Goal: Contribute content: Contribute content

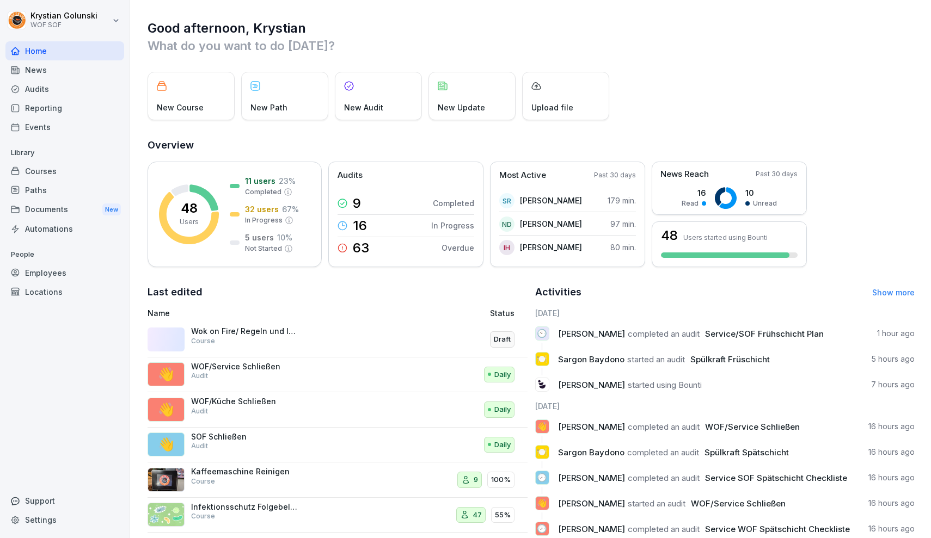
click at [50, 69] on div "News" at bounding box center [64, 69] width 119 height 19
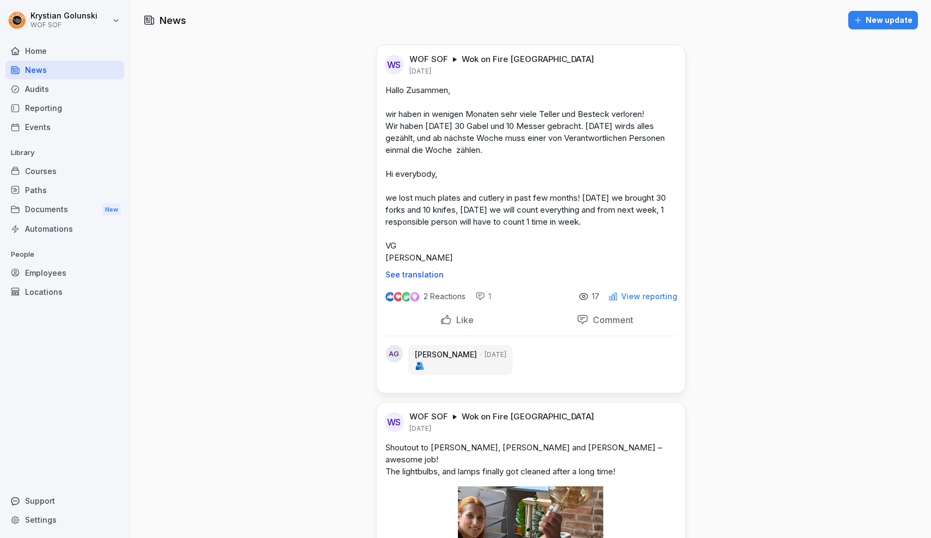
click at [101, 202] on div "Documents New" at bounding box center [64, 210] width 119 height 20
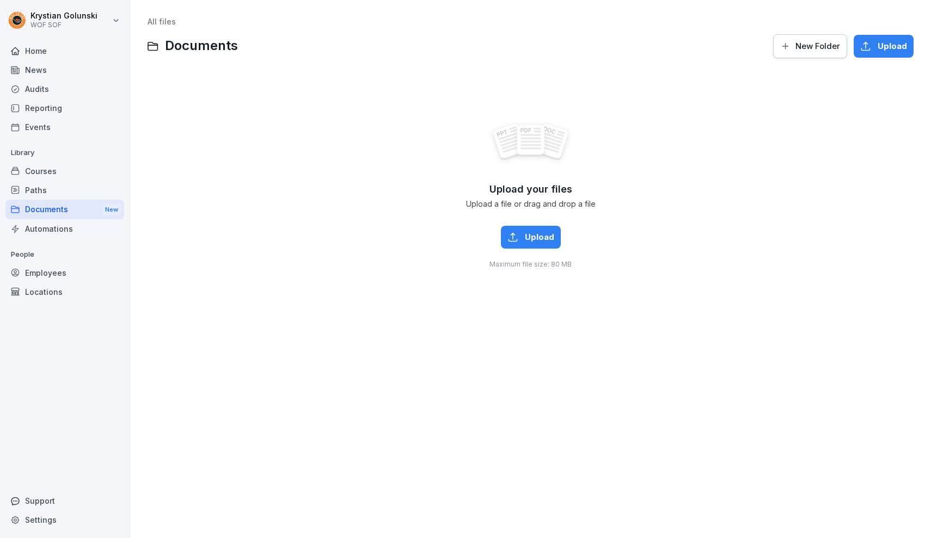
click at [103, 192] on div "Paths" at bounding box center [64, 190] width 119 height 19
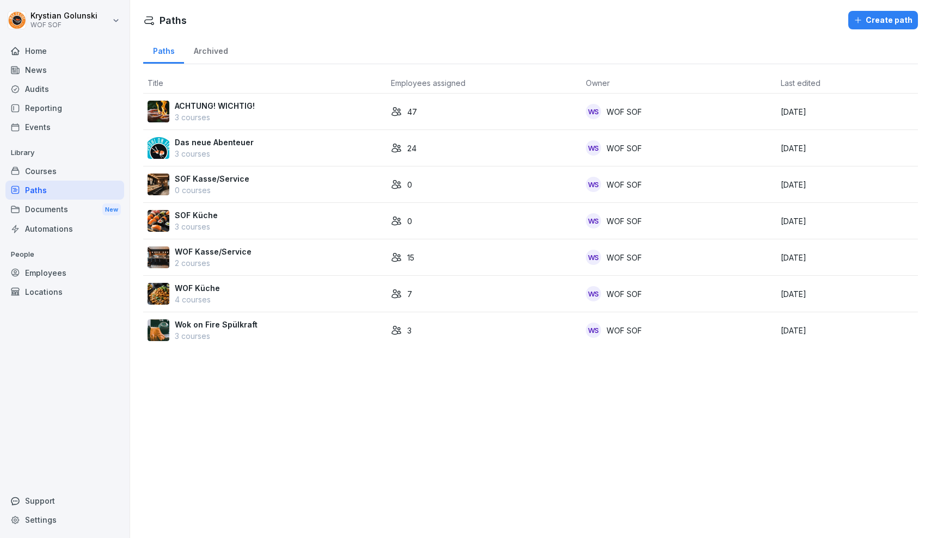
click at [102, 162] on div "Courses" at bounding box center [64, 171] width 119 height 19
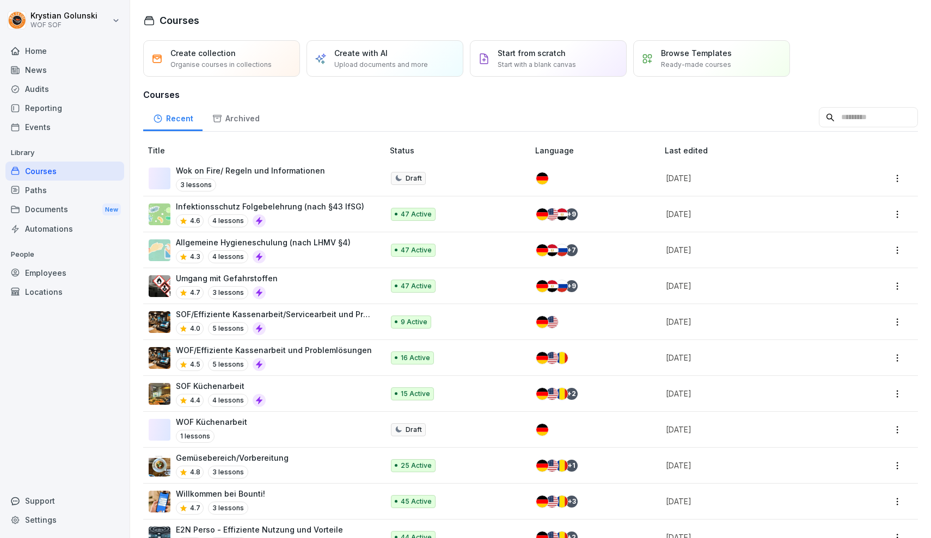
click at [96, 109] on div "Reporting" at bounding box center [64, 107] width 119 height 19
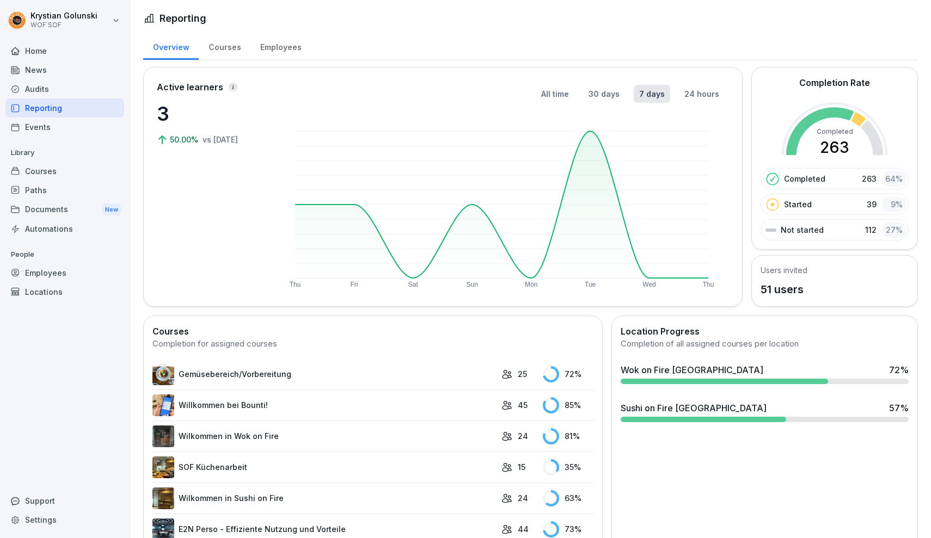
click at [52, 168] on div "Courses" at bounding box center [64, 171] width 119 height 19
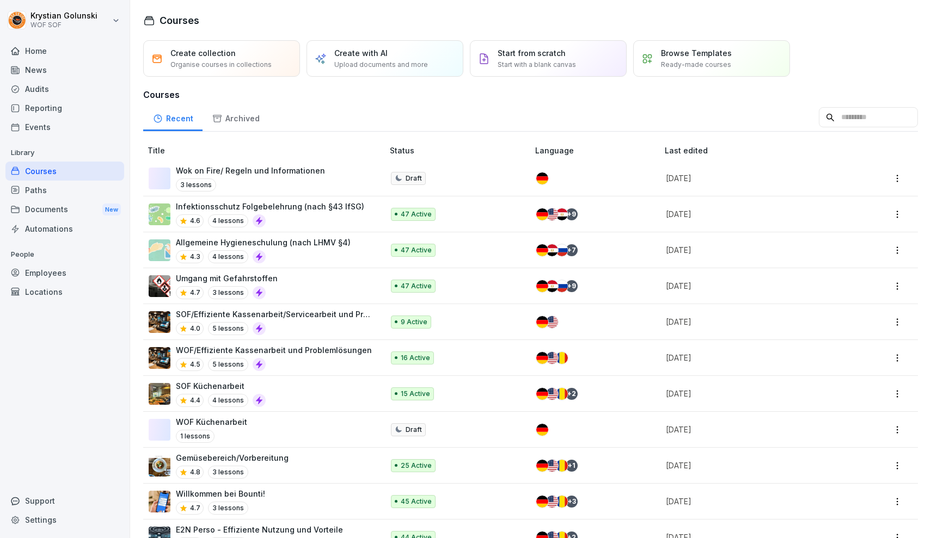
click at [68, 189] on div "Paths" at bounding box center [64, 190] width 119 height 19
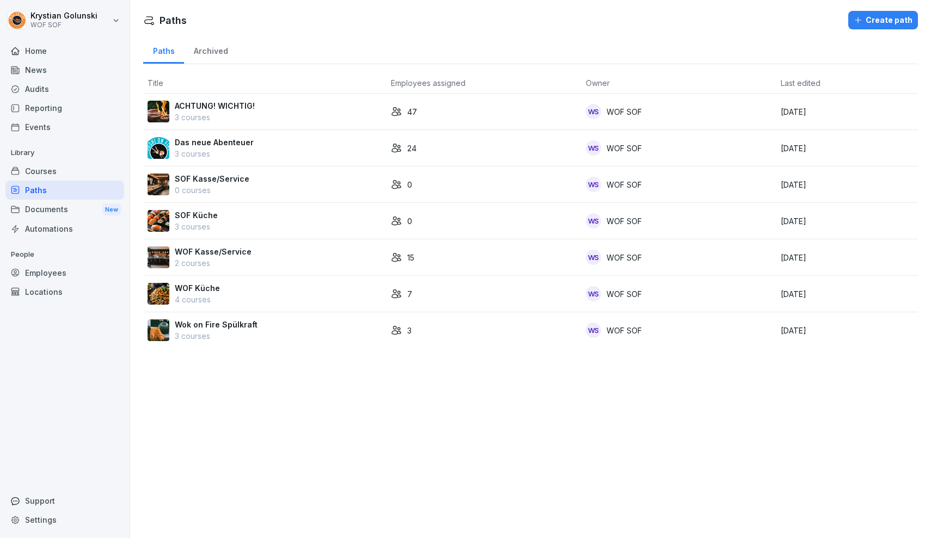
click at [94, 174] on div "Courses" at bounding box center [64, 171] width 119 height 19
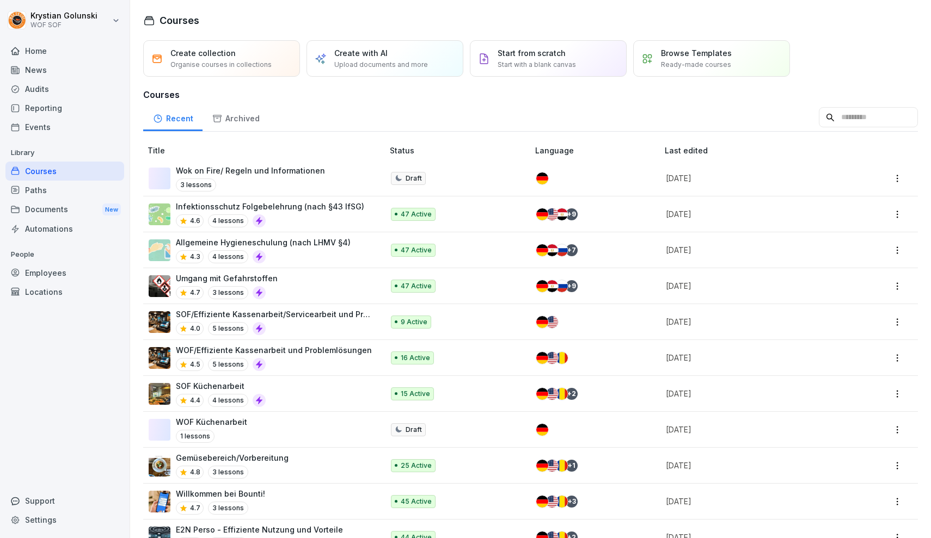
click at [353, 180] on div "Wok on Fire/ Regeln und Informationen 3 lessons" at bounding box center [261, 178] width 224 height 27
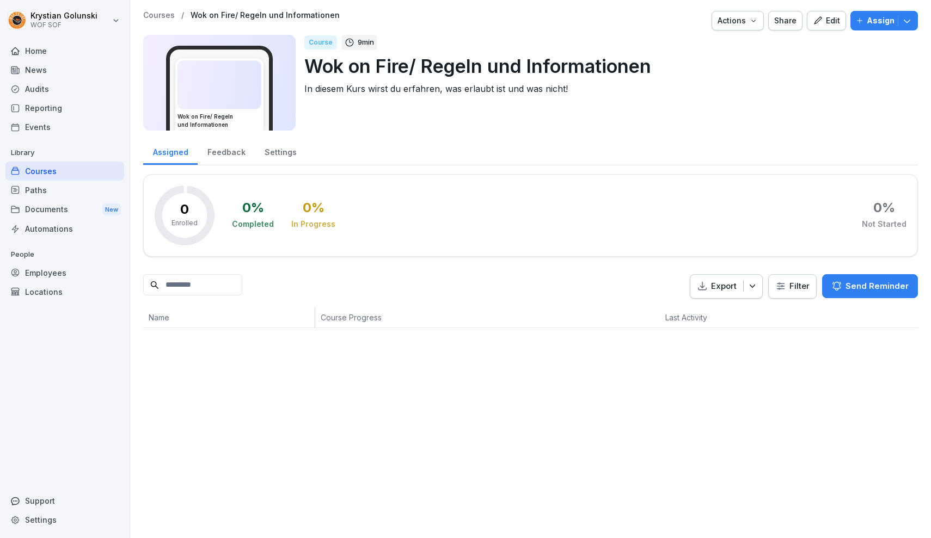
click at [826, 20] on div "Edit" at bounding box center [825, 21] width 27 height 12
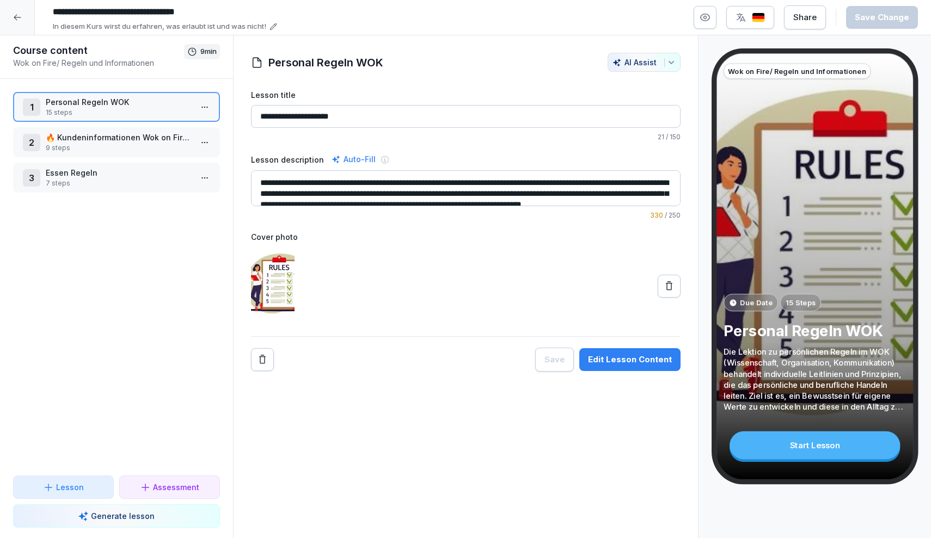
click at [103, 150] on p "9 steps" at bounding box center [119, 148] width 146 height 10
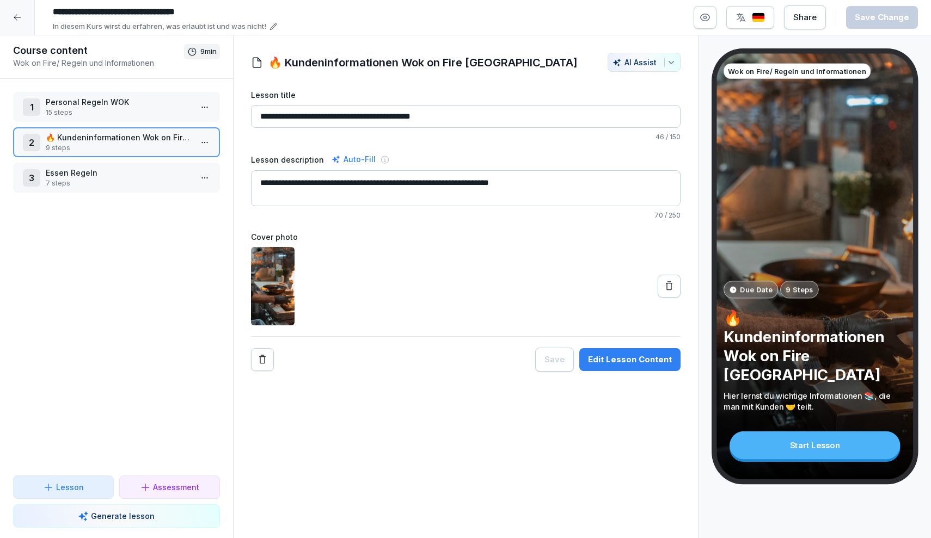
click at [122, 169] on p "Essen Regeln" at bounding box center [119, 172] width 146 height 11
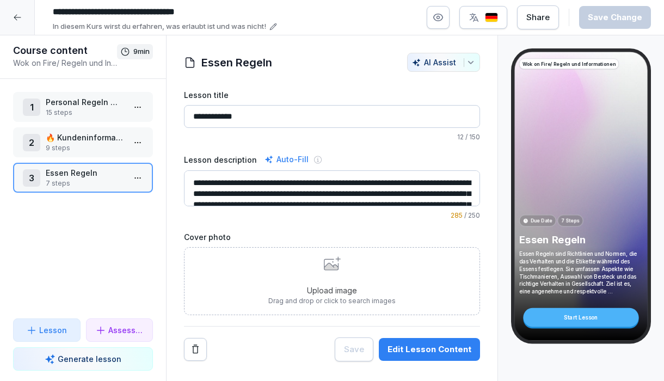
scroll to position [33, 0]
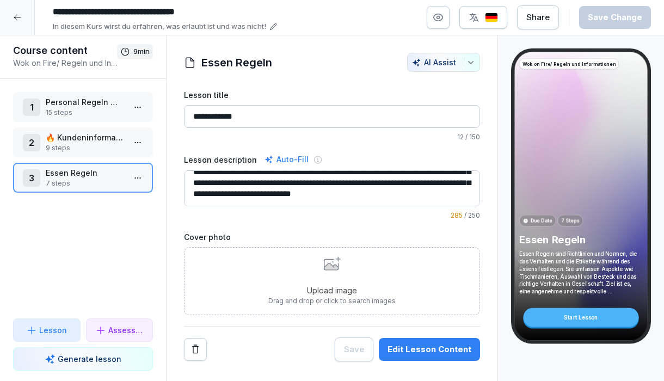
drag, startPoint x: 194, startPoint y: 182, endPoint x: 462, endPoint y: 232, distance: 273.0
click at [462, 232] on div "**********" at bounding box center [332, 225] width 296 height 272
drag, startPoint x: 615, startPoint y: 192, endPoint x: 395, endPoint y: 193, distance: 220.9
click at [395, 193] on textarea "**********" at bounding box center [332, 188] width 296 height 36
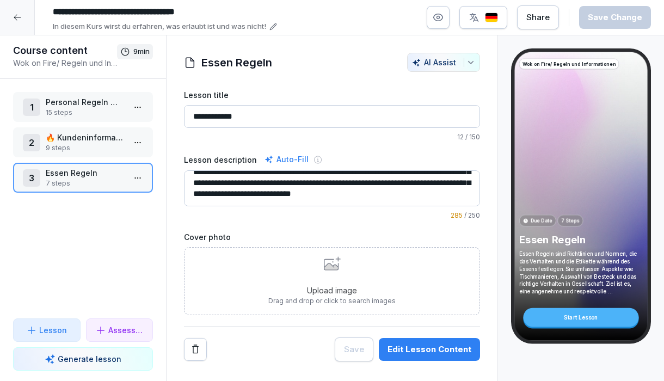
click at [395, 193] on textarea "**********" at bounding box center [332, 188] width 296 height 36
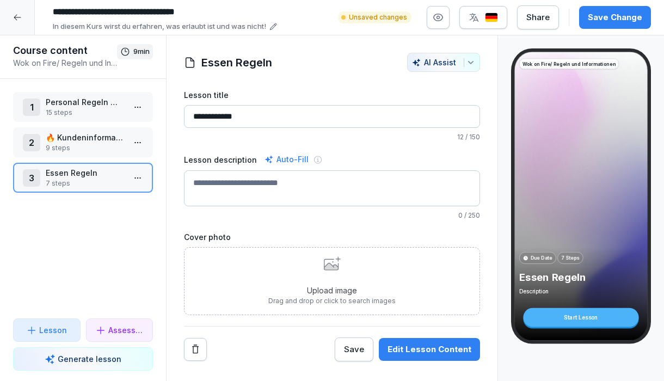
scroll to position [0, 0]
paste textarea "**********"
type textarea "**********"
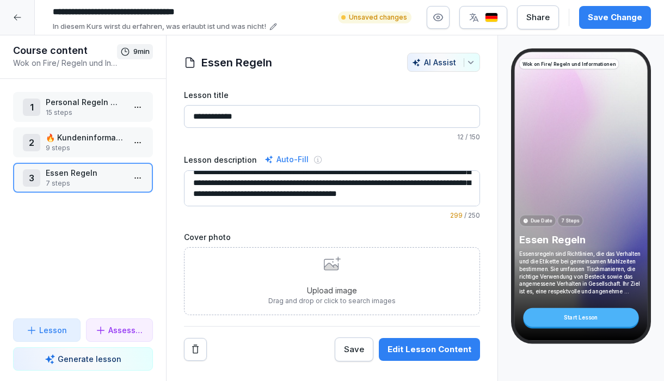
scroll to position [33, 0]
click at [121, 146] on p "9 steps" at bounding box center [85, 148] width 79 height 10
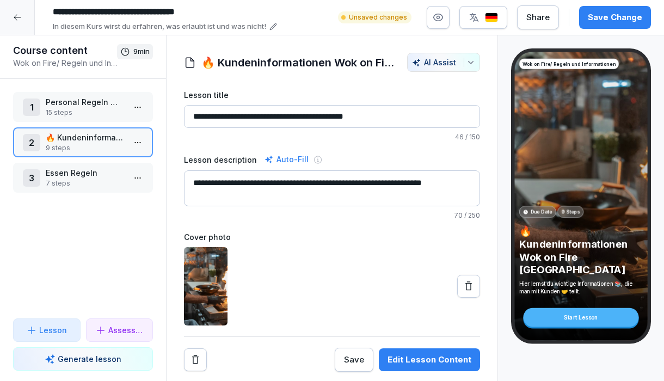
click at [115, 112] on p "15 steps" at bounding box center [85, 113] width 79 height 10
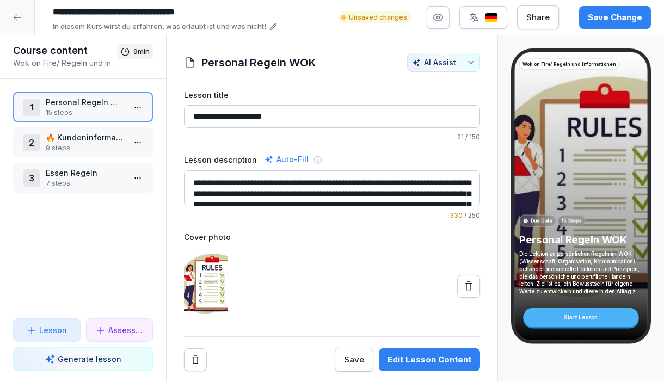
scroll to position [33, 0]
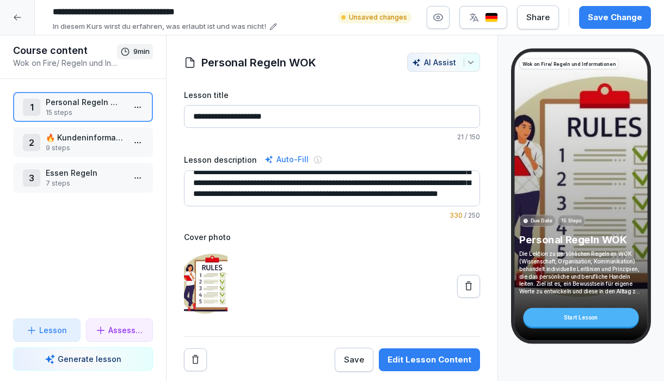
drag, startPoint x: 192, startPoint y: 183, endPoint x: 408, endPoint y: 243, distance: 224.3
click at [408, 243] on div "**********" at bounding box center [332, 230] width 296 height 282
drag, startPoint x: 663, startPoint y: 155, endPoint x: 319, endPoint y: 192, distance: 345.9
click at [319, 192] on textarea "**********" at bounding box center [332, 188] width 296 height 36
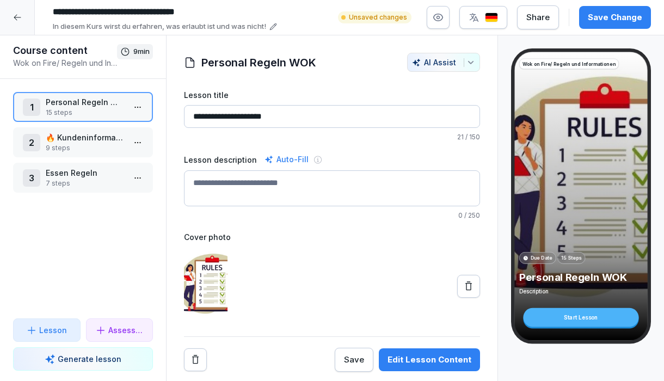
scroll to position [0, 0]
paste textarea "**********"
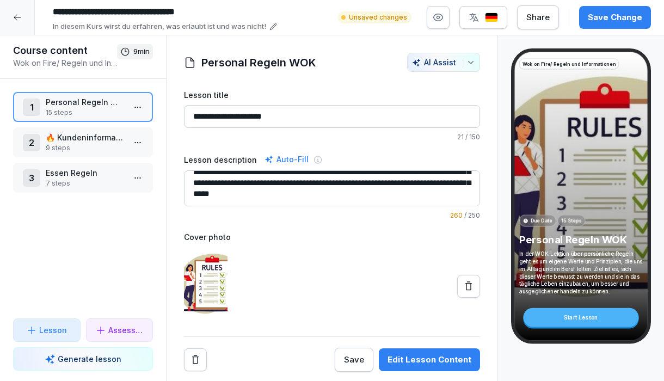
scroll to position [22, 0]
type textarea "**********"
click at [144, 108] on html "**********" at bounding box center [332, 190] width 664 height 381
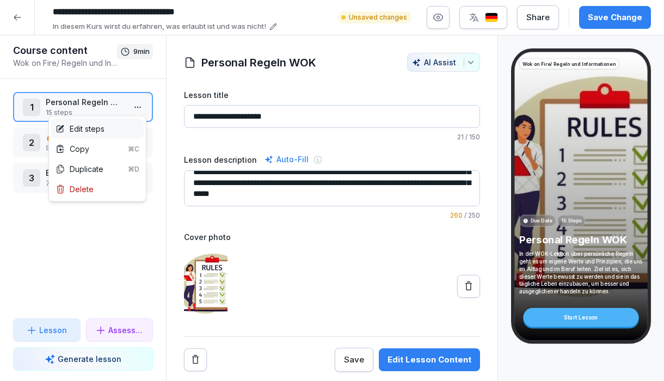
click at [140, 127] on div "Edit steps" at bounding box center [97, 129] width 93 height 20
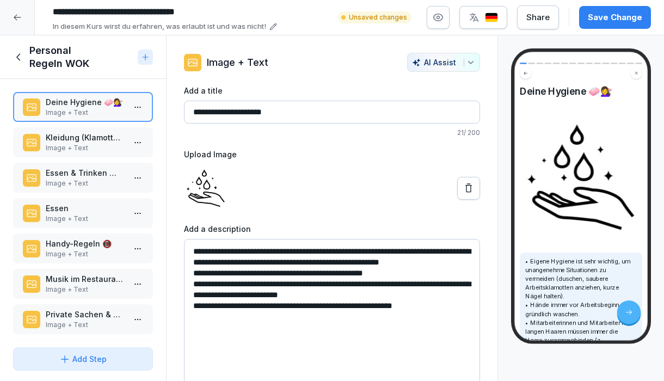
click at [66, 143] on p "Kleidung (Klamotten) 👕👖" at bounding box center [85, 137] width 79 height 11
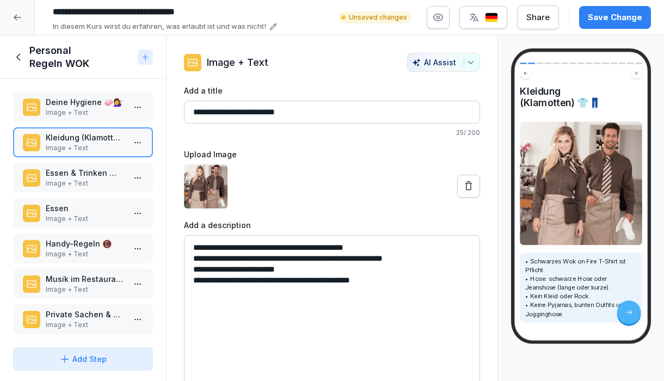
click at [74, 172] on p "Essen & Trinken 🍽️🥤" at bounding box center [85, 172] width 79 height 11
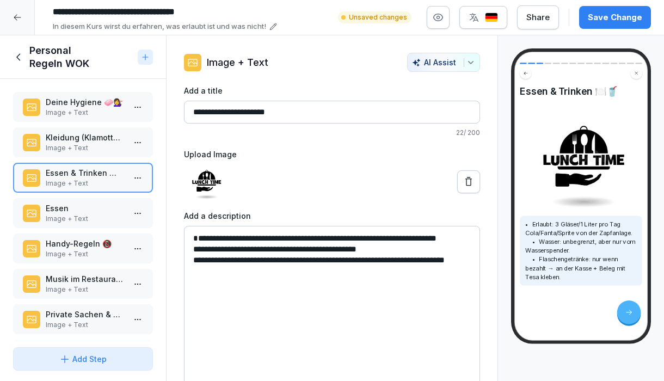
click at [81, 144] on p "Image + Text" at bounding box center [85, 148] width 79 height 10
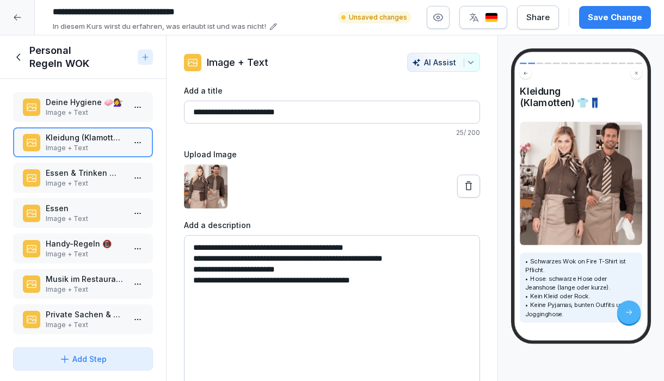
click at [470, 192] on button at bounding box center [468, 186] width 23 height 23
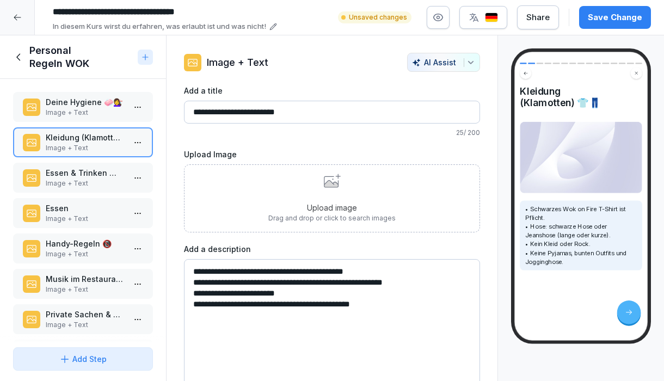
click at [110, 167] on p "Essen & Trinken 🍽️🥤" at bounding box center [85, 172] width 79 height 11
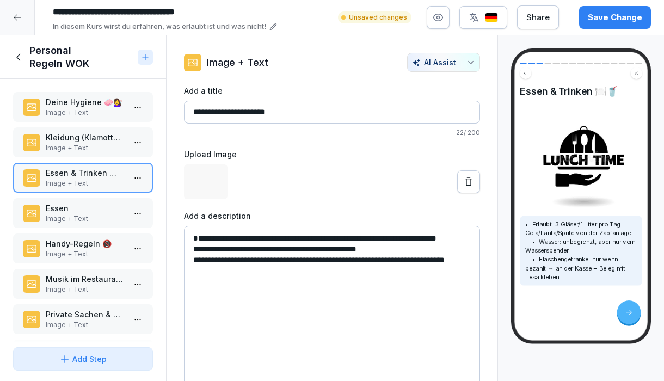
click at [109, 203] on p "Essen" at bounding box center [85, 207] width 79 height 11
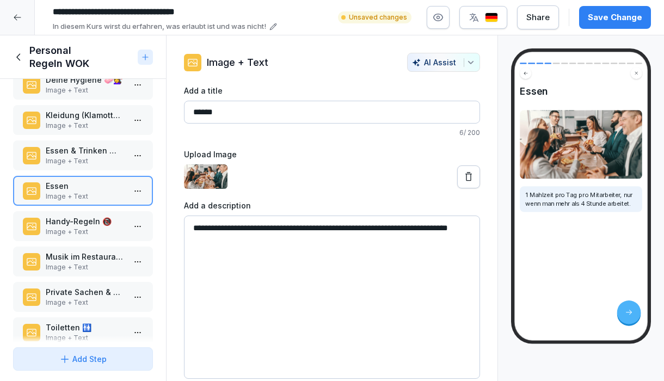
scroll to position [23, 0]
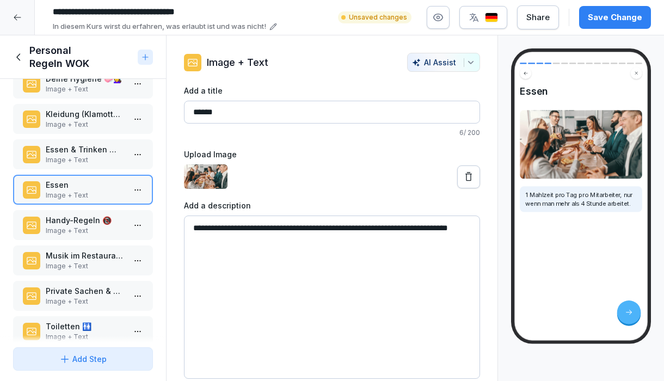
click at [103, 221] on p "Handy-Regeln 📵" at bounding box center [85, 219] width 79 height 11
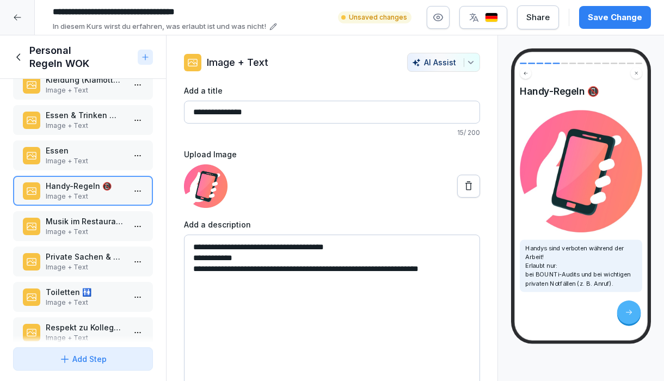
scroll to position [65, 0]
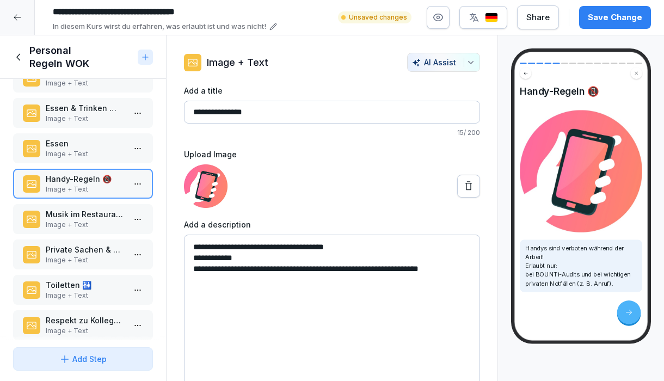
click at [103, 221] on p "Image + Text" at bounding box center [85, 225] width 79 height 10
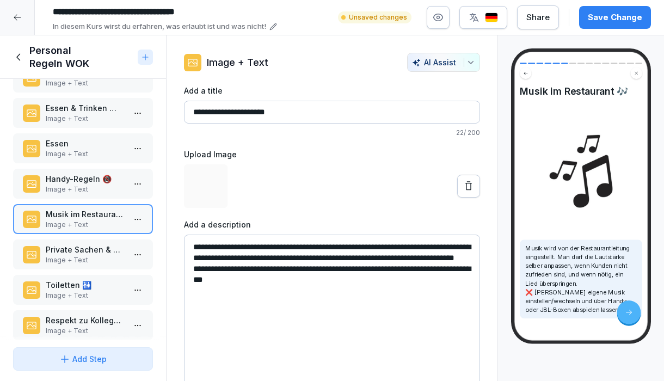
click at [103, 251] on p "Private Sachen & Spinde 🎒🔑" at bounding box center [85, 249] width 79 height 11
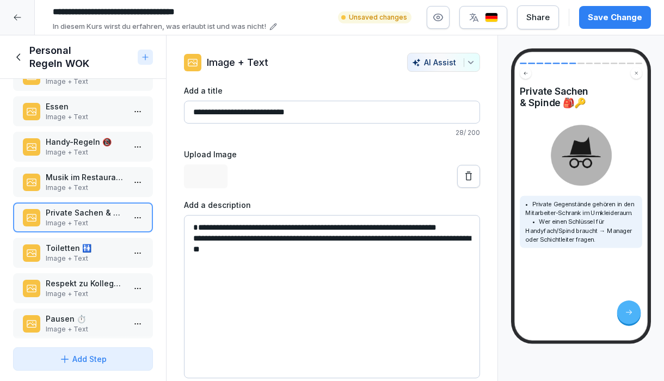
scroll to position [121, 0]
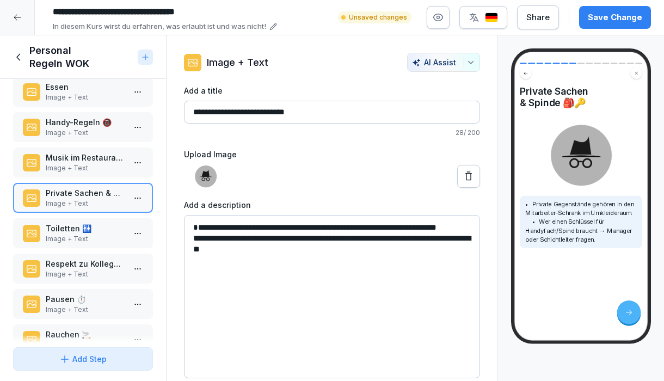
click at [103, 227] on p "Toiletten 🚻" at bounding box center [85, 228] width 79 height 11
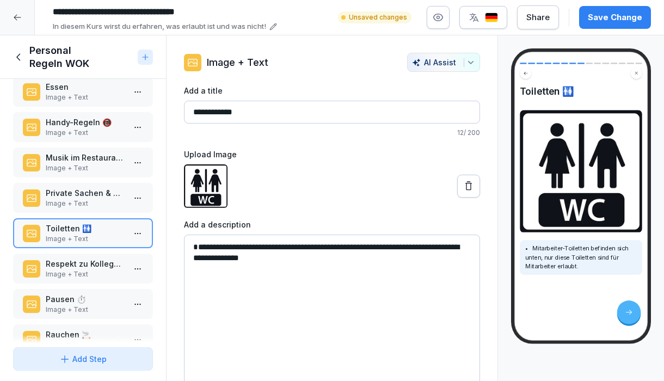
click at [104, 262] on p "Respekt zu Kollegen/[PERSON_NAME] 🤝" at bounding box center [85, 263] width 79 height 11
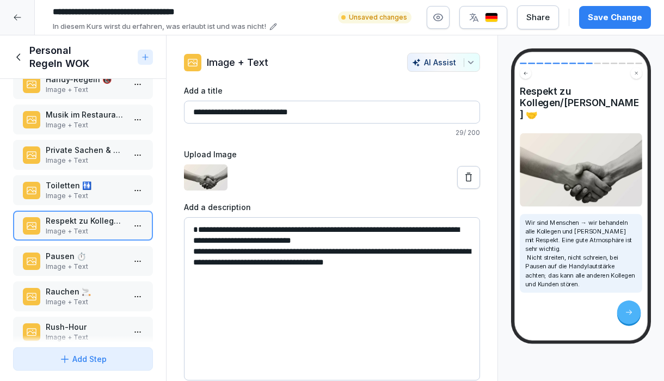
scroll to position [165, 0]
click at [105, 257] on p "Pausen ⏱️" at bounding box center [85, 254] width 79 height 11
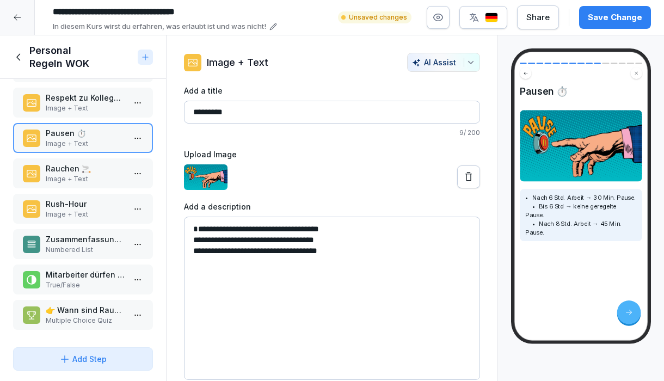
scroll to position [287, 0]
click at [85, 176] on p "Image + Text" at bounding box center [85, 179] width 79 height 10
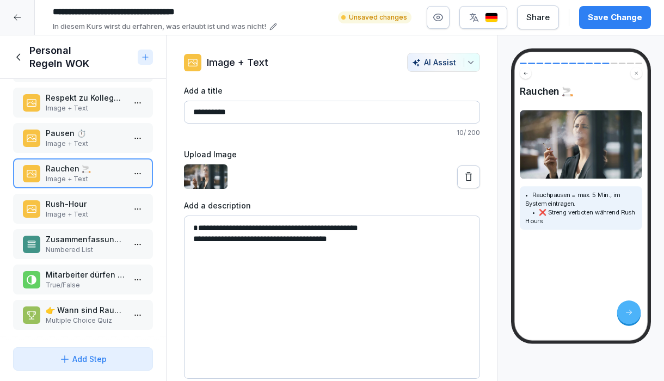
click at [94, 199] on p "Rush-Hour" at bounding box center [85, 203] width 79 height 11
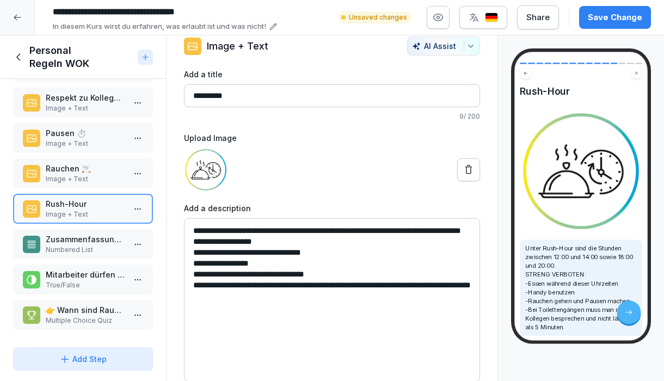
scroll to position [72, 0]
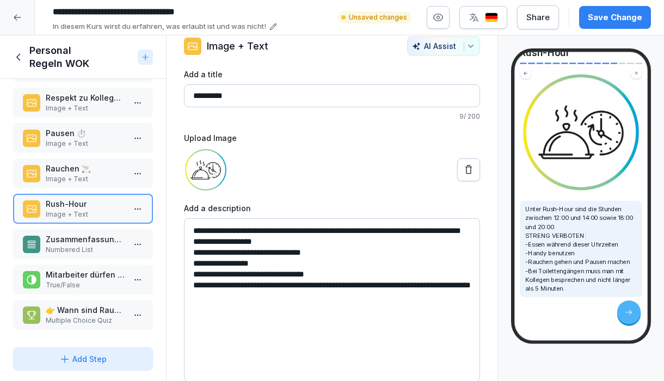
click at [297, 246] on textarea "**********" at bounding box center [332, 299] width 296 height 163
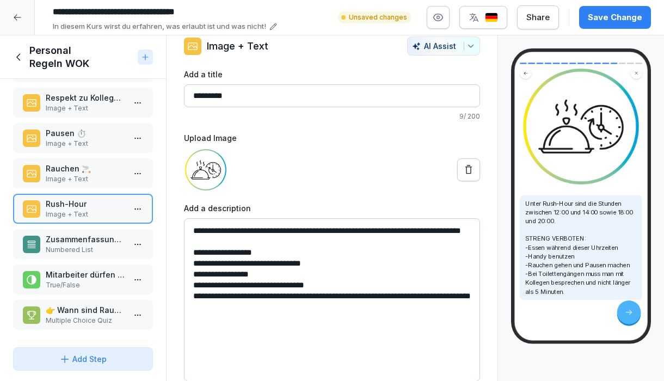
click at [317, 258] on textarea "**********" at bounding box center [332, 299] width 296 height 163
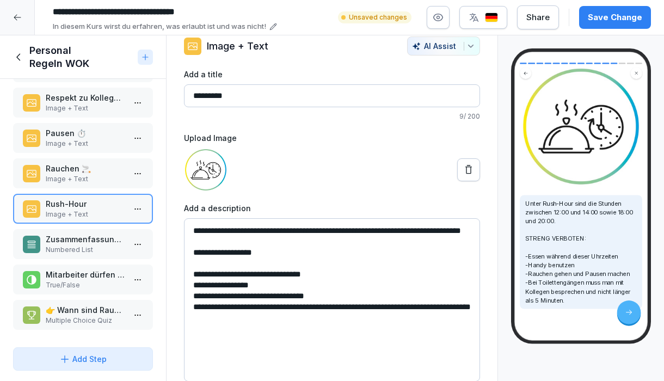
click at [190, 317] on textarea "**********" at bounding box center [332, 299] width 296 height 163
type textarea "**********"
click at [611, 22] on div "Save Change" at bounding box center [615, 17] width 54 height 12
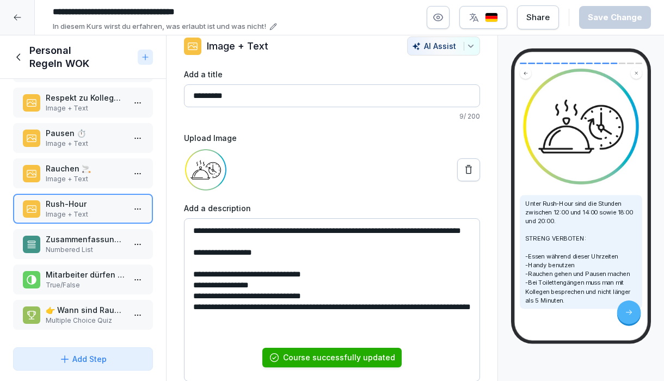
click at [99, 243] on p "Zusammenfassung ✅" at bounding box center [85, 238] width 79 height 11
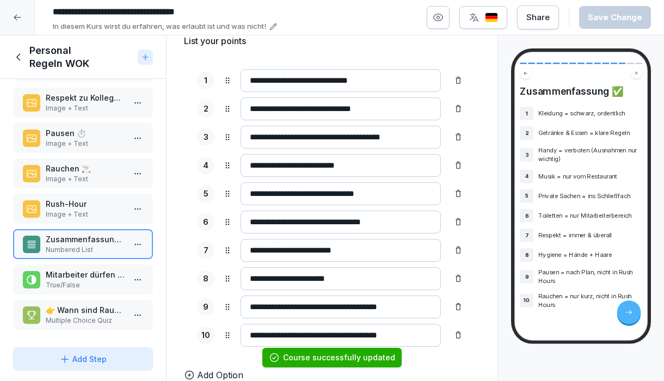
click at [84, 292] on div "Mitarbeiter dürfen ihre kostenlose Mahlzeit mit nach Hause nehmen. True/False" at bounding box center [83, 279] width 140 height 30
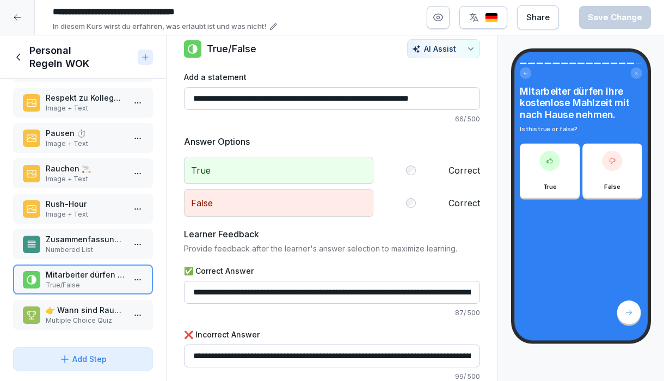
click at [98, 316] on p "Multiple Choice Quiz" at bounding box center [85, 321] width 79 height 10
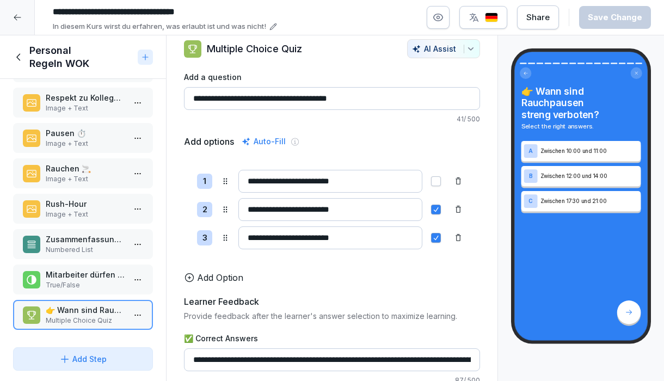
click at [102, 107] on p "Image + Text" at bounding box center [85, 108] width 79 height 10
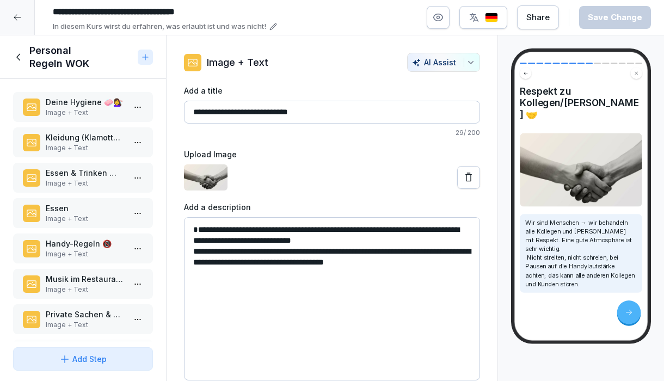
click at [96, 161] on div "Deine Hygiene 🧼💇‍♀️ Image + Text Kleidung (Klamotten) 👕👖 Image + Text Essen & T…" at bounding box center [83, 211] width 166 height 264
click at [96, 162] on div "Deine Hygiene 🧼💇‍♀️ Image + Text Kleidung (Klamotten) 👕👖 Image + Text Essen & T…" at bounding box center [83, 211] width 166 height 264
click at [95, 140] on p "Kleidung (Klamotten) 👕👖" at bounding box center [85, 137] width 79 height 11
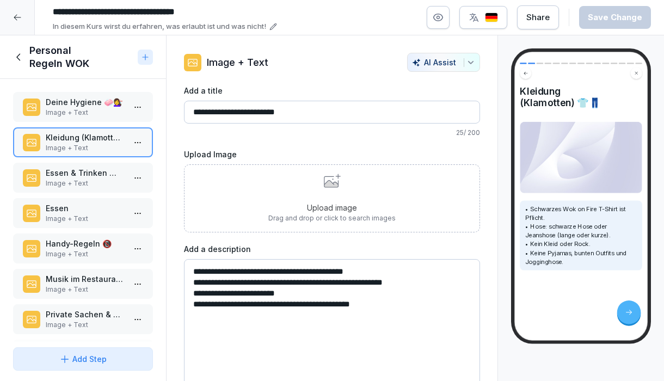
click at [112, 179] on p "Image + Text" at bounding box center [85, 183] width 79 height 10
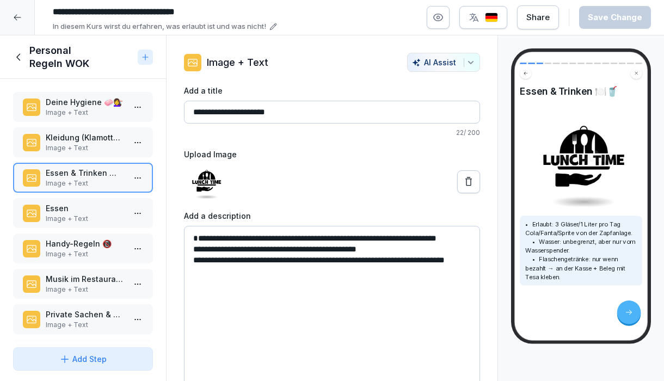
click at [107, 212] on p "Essen" at bounding box center [85, 207] width 79 height 11
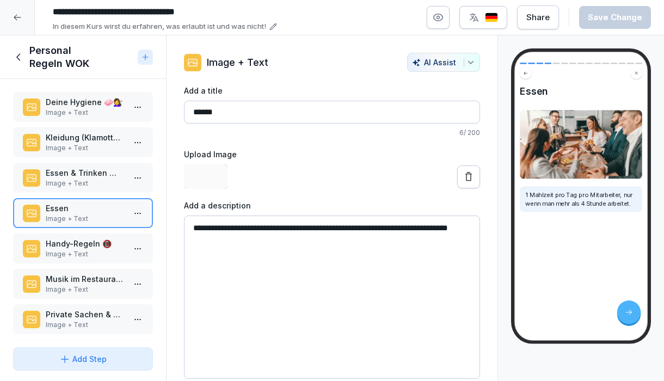
click at [110, 243] on p "Handy-Regeln 📵" at bounding box center [85, 243] width 79 height 11
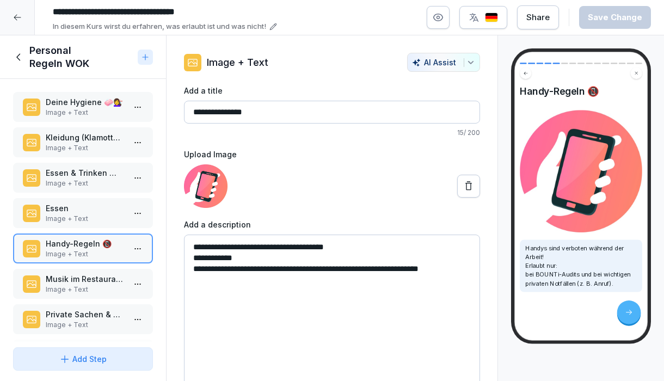
click at [114, 269] on div "Musik im Restaurant 🎶 Image + Text" at bounding box center [83, 284] width 140 height 30
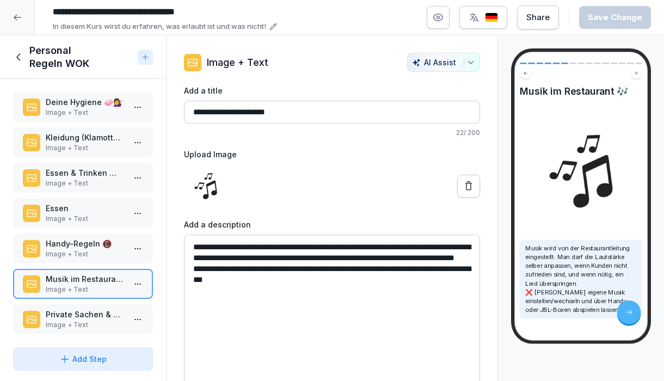
click at [115, 305] on div "Private Sachen & Spinde 🎒🔑 Image + Text" at bounding box center [83, 319] width 140 height 30
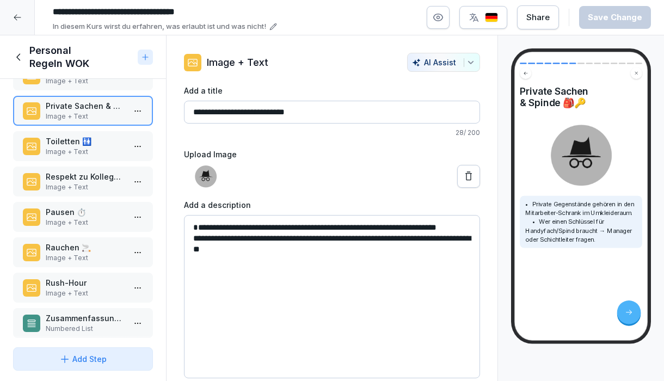
scroll to position [216, 0]
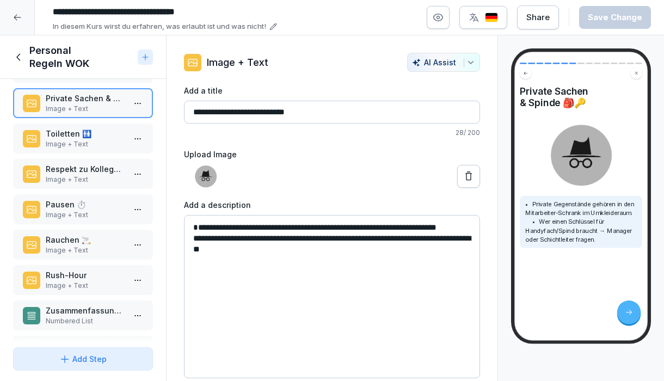
click at [95, 123] on div "Deine Hygiene 🧼💇‍♀️ Image + Text Kleidung (Klamotten) 👕👖 Image + Text Essen & T…" at bounding box center [83, 211] width 166 height 264
click at [95, 138] on p "Toiletten 🚻" at bounding box center [85, 133] width 79 height 11
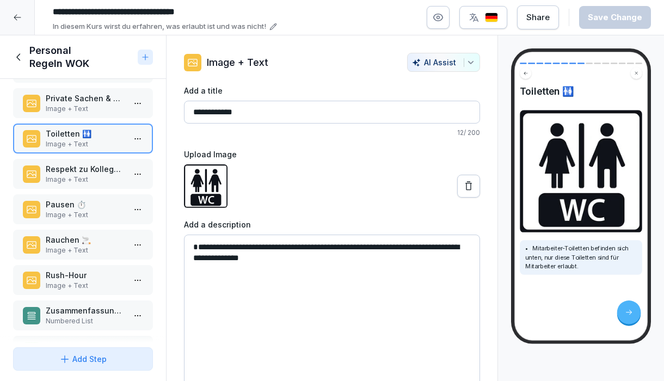
click at [95, 160] on div "Respekt zu Kollegen/[PERSON_NAME] 🤝 Image + Text" at bounding box center [83, 174] width 140 height 30
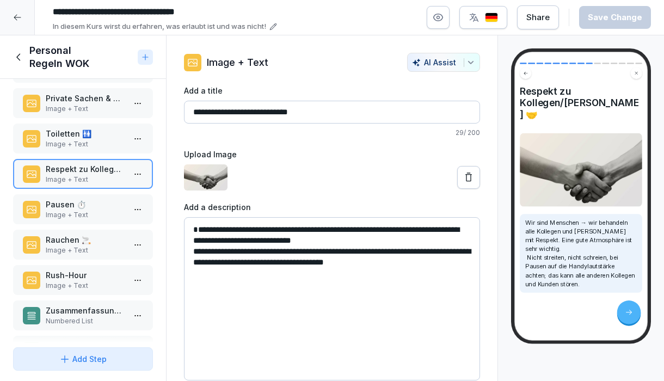
click at [100, 181] on p "Image + Text" at bounding box center [85, 180] width 79 height 10
click at [102, 206] on p "Pausen ⏱️" at bounding box center [85, 204] width 79 height 11
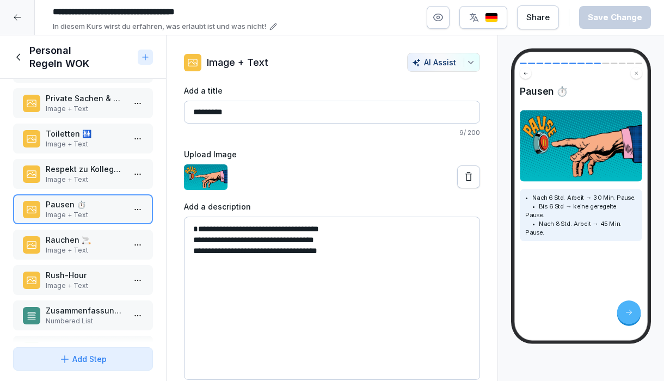
click at [111, 242] on p "Rauchen 🚬" at bounding box center [85, 239] width 79 height 11
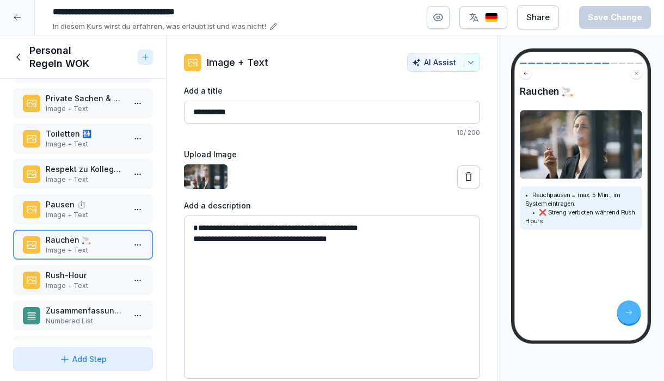
click at [20, 58] on icon at bounding box center [19, 57] width 12 height 12
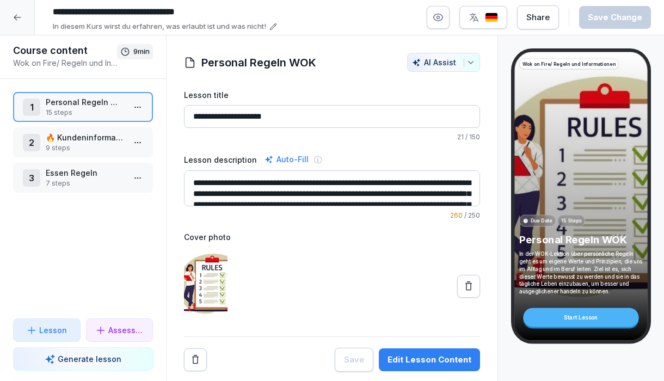
click at [114, 144] on p "9 steps" at bounding box center [85, 148] width 79 height 10
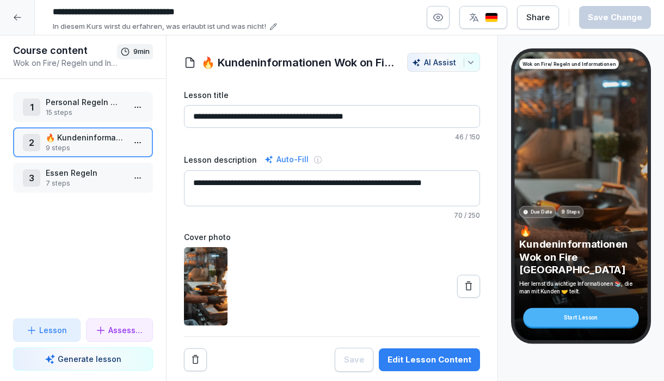
click at [142, 145] on html "**********" at bounding box center [332, 190] width 664 height 381
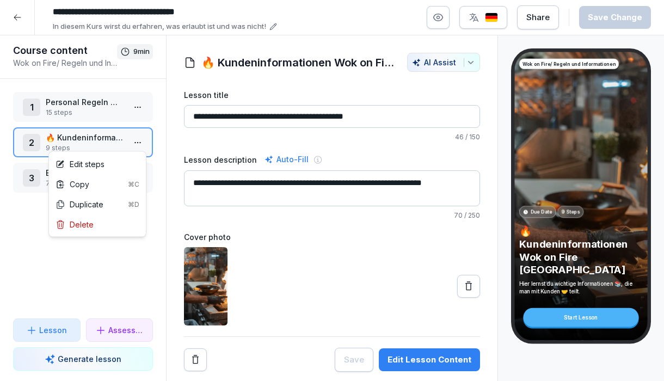
click at [129, 158] on div "Edit steps" at bounding box center [97, 164] width 93 height 20
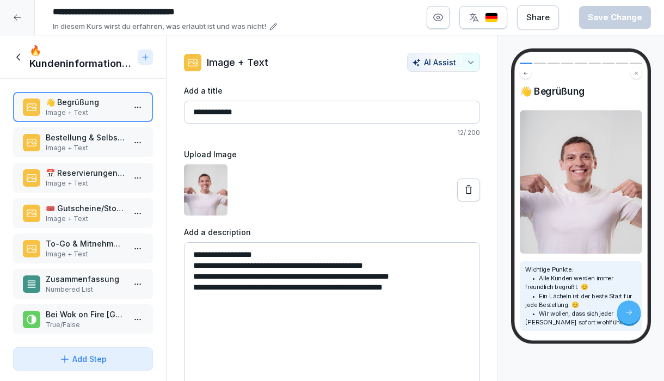
click at [74, 145] on p "Image + Text" at bounding box center [85, 148] width 79 height 10
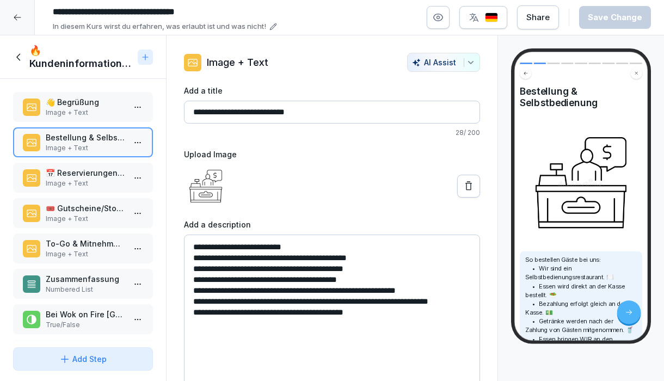
click at [81, 173] on p "📅 Reservierungen möglich" at bounding box center [85, 172] width 79 height 11
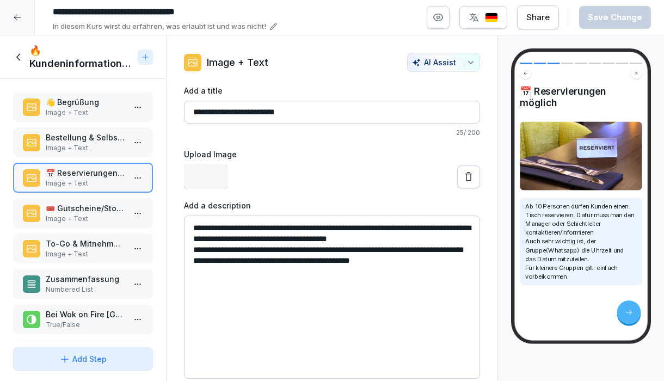
scroll to position [22, 0]
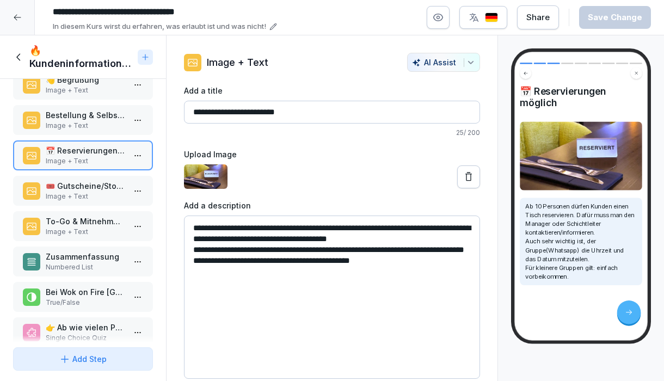
click at [81, 173] on div "👋 Begrüßung Image + Text Bestellung & Selbstbedienung Image + Text 📅 Reservieru…" at bounding box center [83, 211] width 166 height 264
click at [81, 184] on p "🎟️ Gutscheine/Storno" at bounding box center [85, 186] width 79 height 11
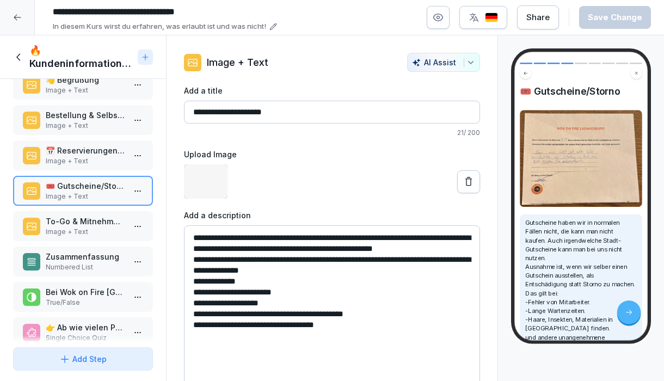
click at [96, 221] on p "To-Go & Mitnehmen/WOF [GEOGRAPHIC_DATA]" at bounding box center [85, 220] width 79 height 11
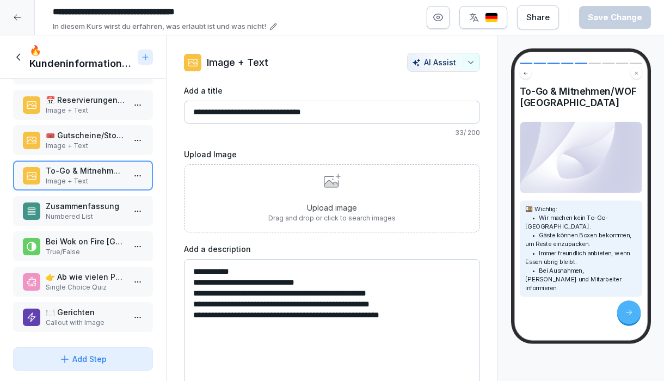
scroll to position [73, 0]
click at [96, 223] on div "Zusammenfassung Numbered List" at bounding box center [83, 210] width 140 height 30
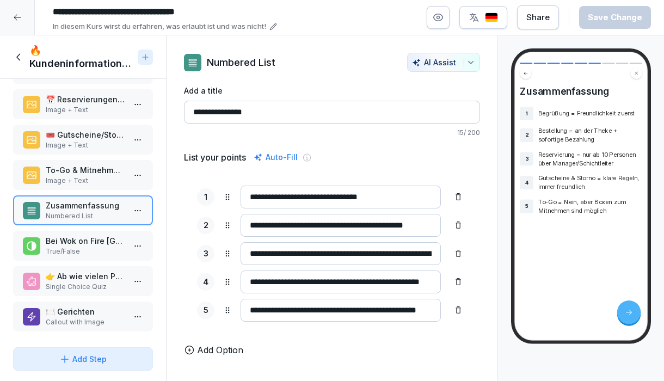
click at [104, 244] on p "Bei Wok on Fire [GEOGRAPHIC_DATA], darf man To-Go bestellen." at bounding box center [85, 240] width 79 height 11
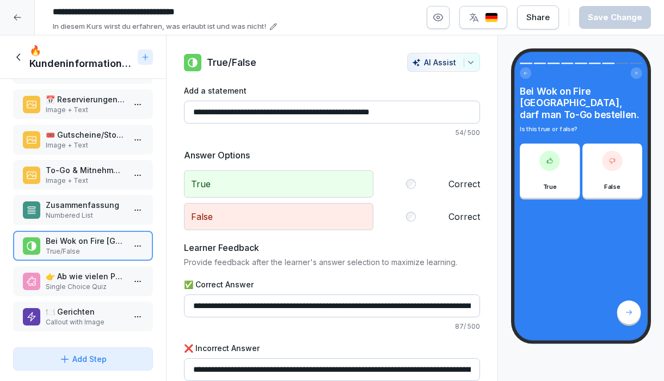
click at [103, 210] on p "Zusammenfassung" at bounding box center [85, 204] width 79 height 11
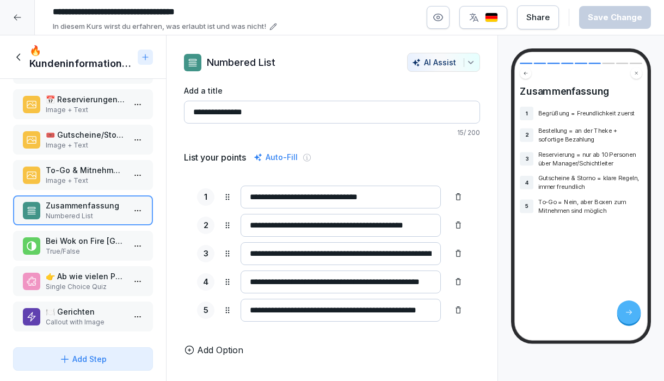
click at [89, 250] on p "True/False" at bounding box center [85, 252] width 79 height 10
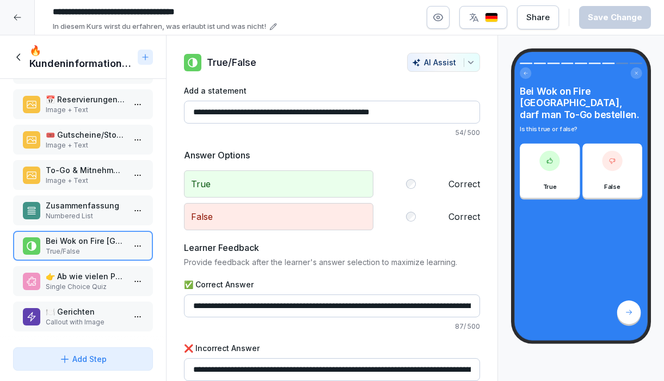
click at [90, 272] on p "👉 Ab wie vielen Personen dürfen Gäste bei uns reservieren?" at bounding box center [85, 275] width 79 height 11
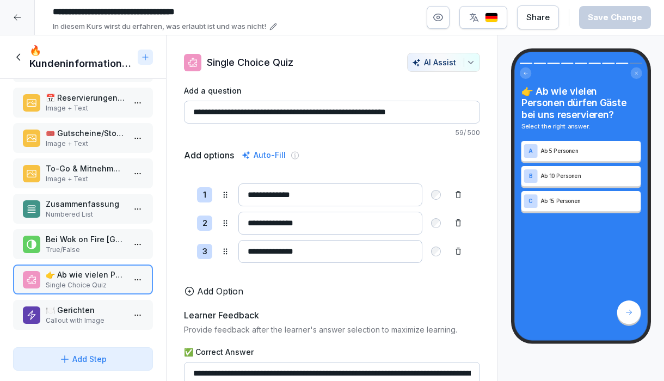
scroll to position [75, 0]
click at [94, 289] on p "Single Choice Quiz" at bounding box center [85, 285] width 79 height 10
click at [99, 315] on p "🍽️ Gerichten" at bounding box center [85, 309] width 79 height 11
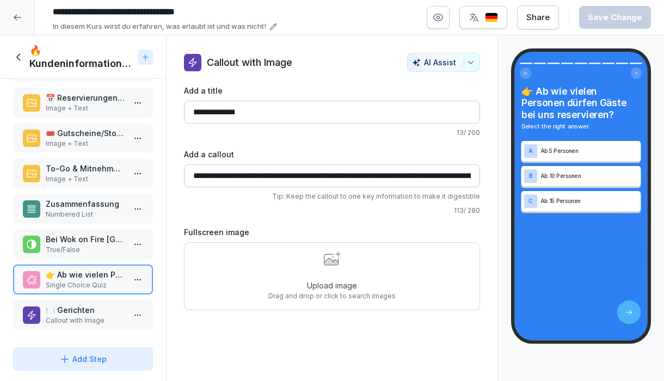
scroll to position [1, 0]
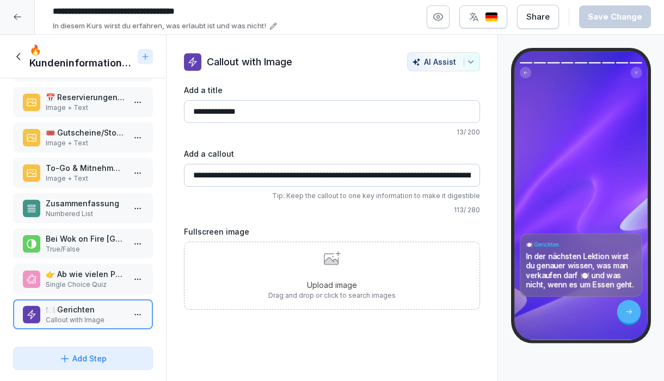
click at [28, 58] on div "🔥 Kundeninformationen Wok on Fire [GEOGRAPHIC_DATA]" at bounding box center [73, 57] width 120 height 26
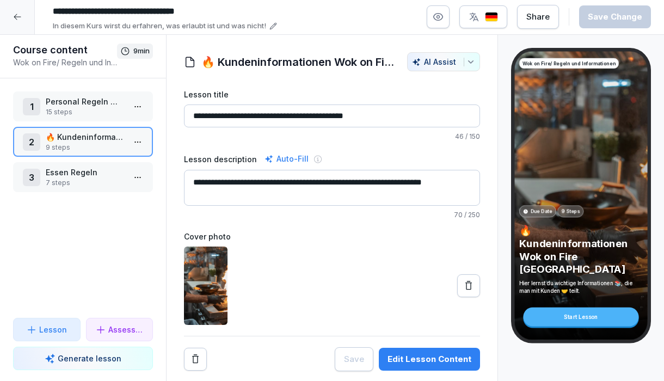
click at [102, 161] on div "1 Personal Regeln WOK 15 steps 2 🔥 Kundeninformationen Wok on Fire [GEOGRAPHIC_…" at bounding box center [83, 197] width 166 height 239
click at [106, 175] on p "Essen Regeln" at bounding box center [85, 172] width 79 height 11
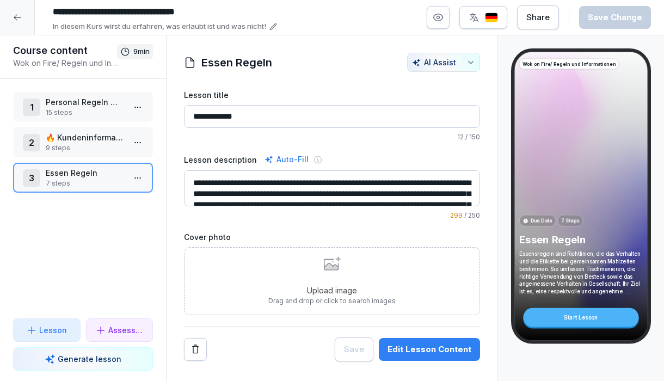
click at [138, 178] on html "**********" at bounding box center [332, 190] width 664 height 381
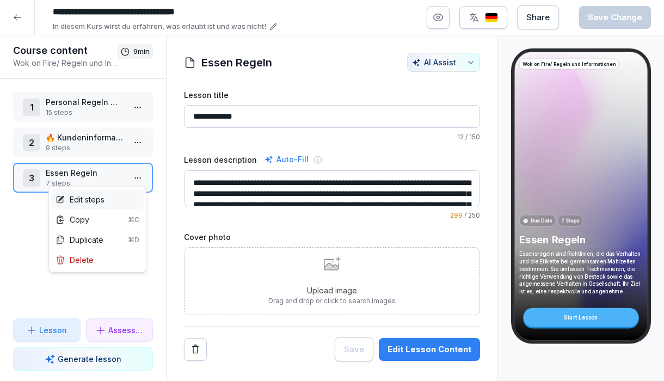
click at [127, 198] on div "Edit steps" at bounding box center [97, 199] width 93 height 20
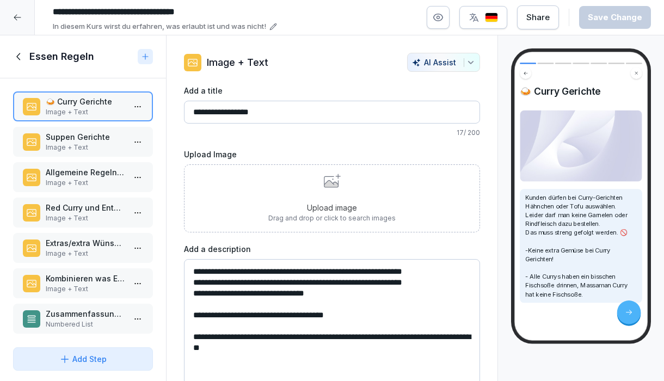
click at [92, 137] on p "Suppen Gerichte" at bounding box center [85, 136] width 79 height 11
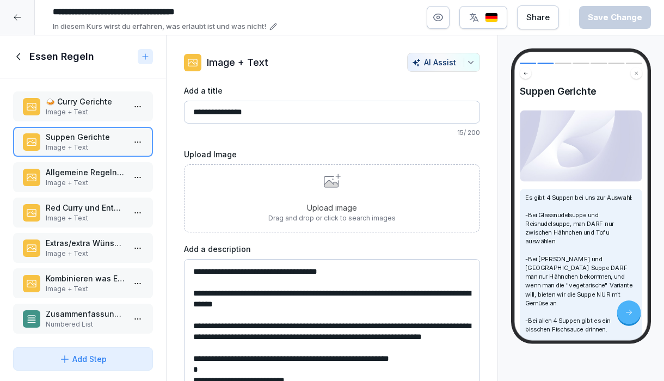
click at [93, 167] on div "Allgemeine Regeln bei Bestellungen 🍜 Image + Text" at bounding box center [83, 177] width 140 height 30
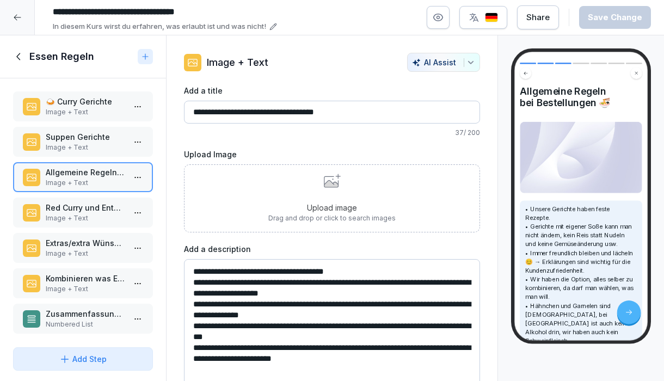
click at [93, 137] on p "Suppen Gerichte" at bounding box center [85, 136] width 79 height 11
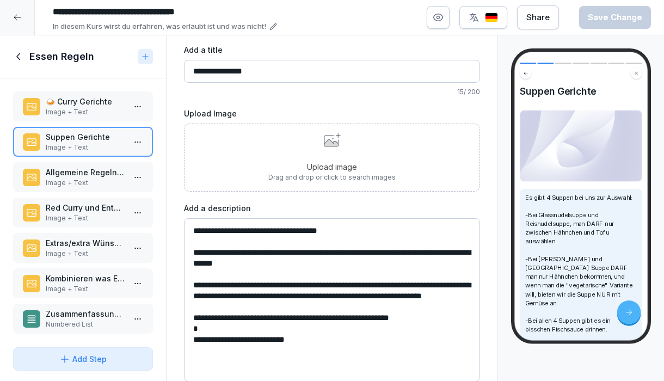
scroll to position [41, 0]
click at [109, 179] on p "Image + Text" at bounding box center [85, 183] width 79 height 10
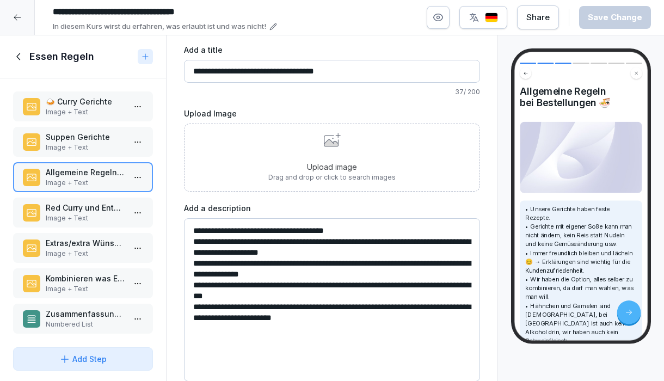
click at [106, 213] on p "Red Curry und Ente Thai Curry🍛" at bounding box center [85, 207] width 79 height 11
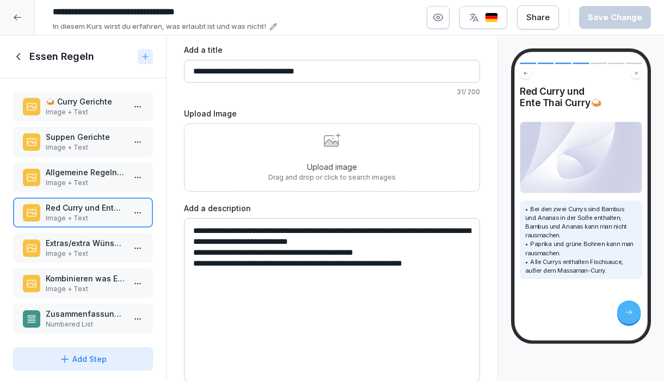
click at [106, 243] on p "Extras/extra Wünschen" at bounding box center [85, 242] width 79 height 11
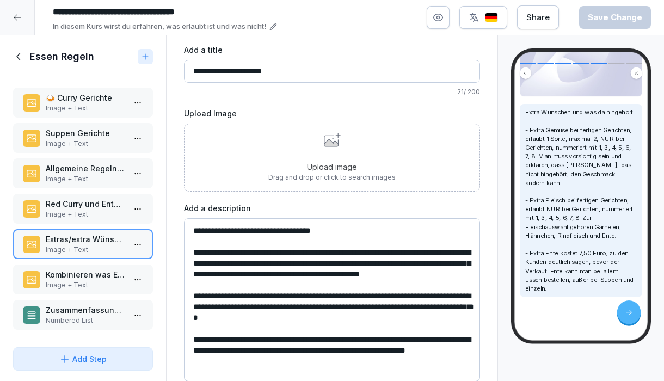
scroll to position [151, 0]
click at [53, 269] on p "Kombinieren was Eigenes..." at bounding box center [85, 274] width 79 height 11
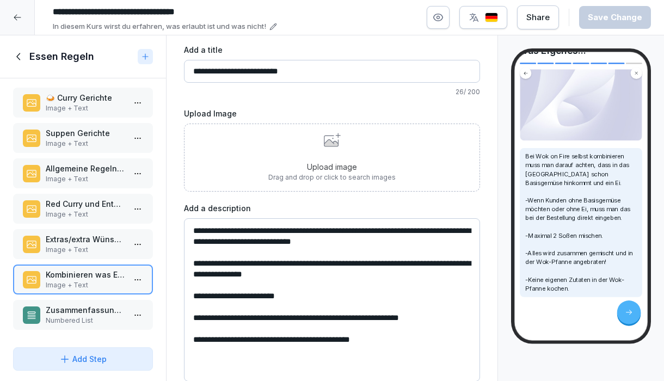
scroll to position [84, 0]
click at [115, 307] on p "Zusammenfassung ✅" at bounding box center [85, 310] width 79 height 11
